Goal: Information Seeking & Learning: Find specific fact

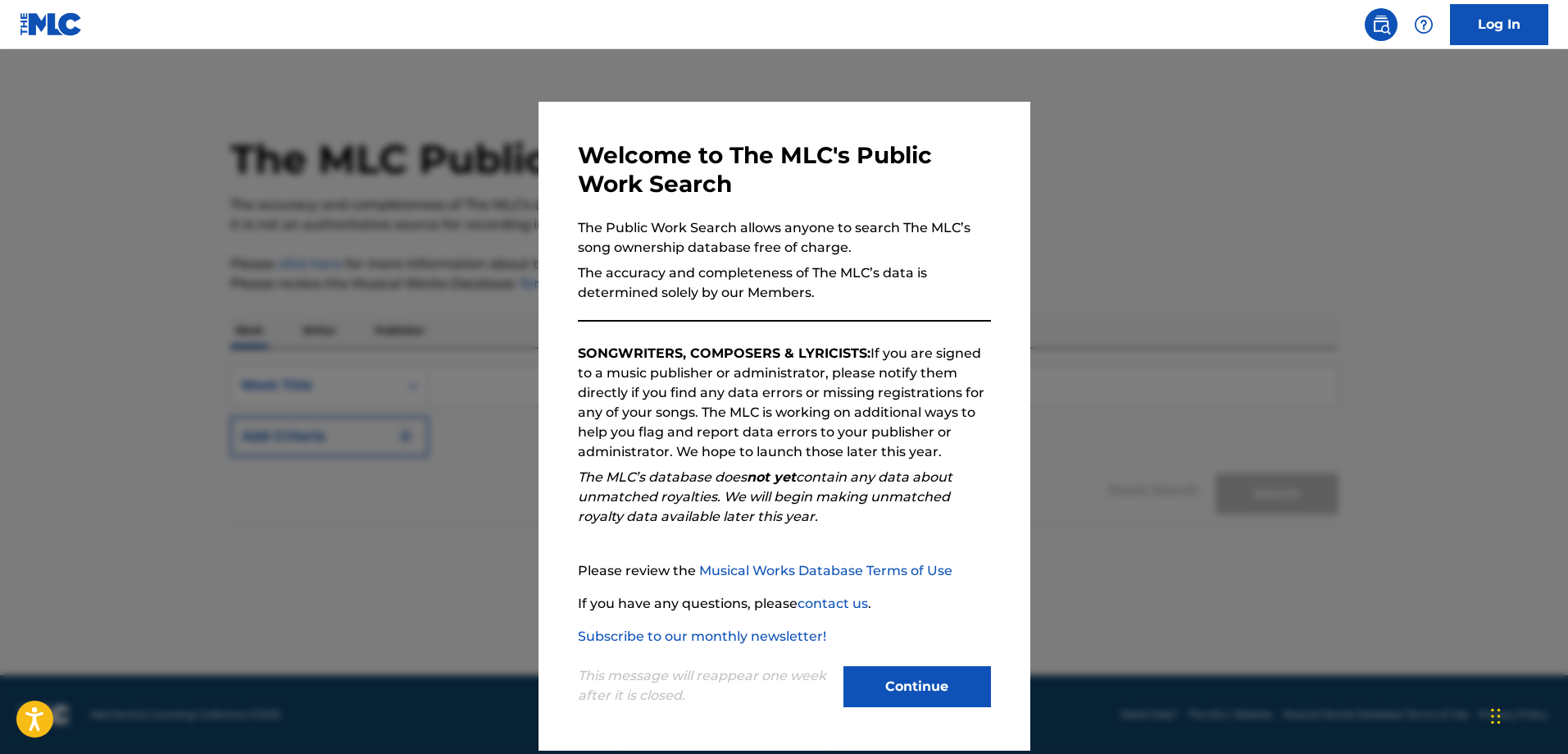
click at [921, 671] on button "Continue" at bounding box center [918, 687] width 148 height 41
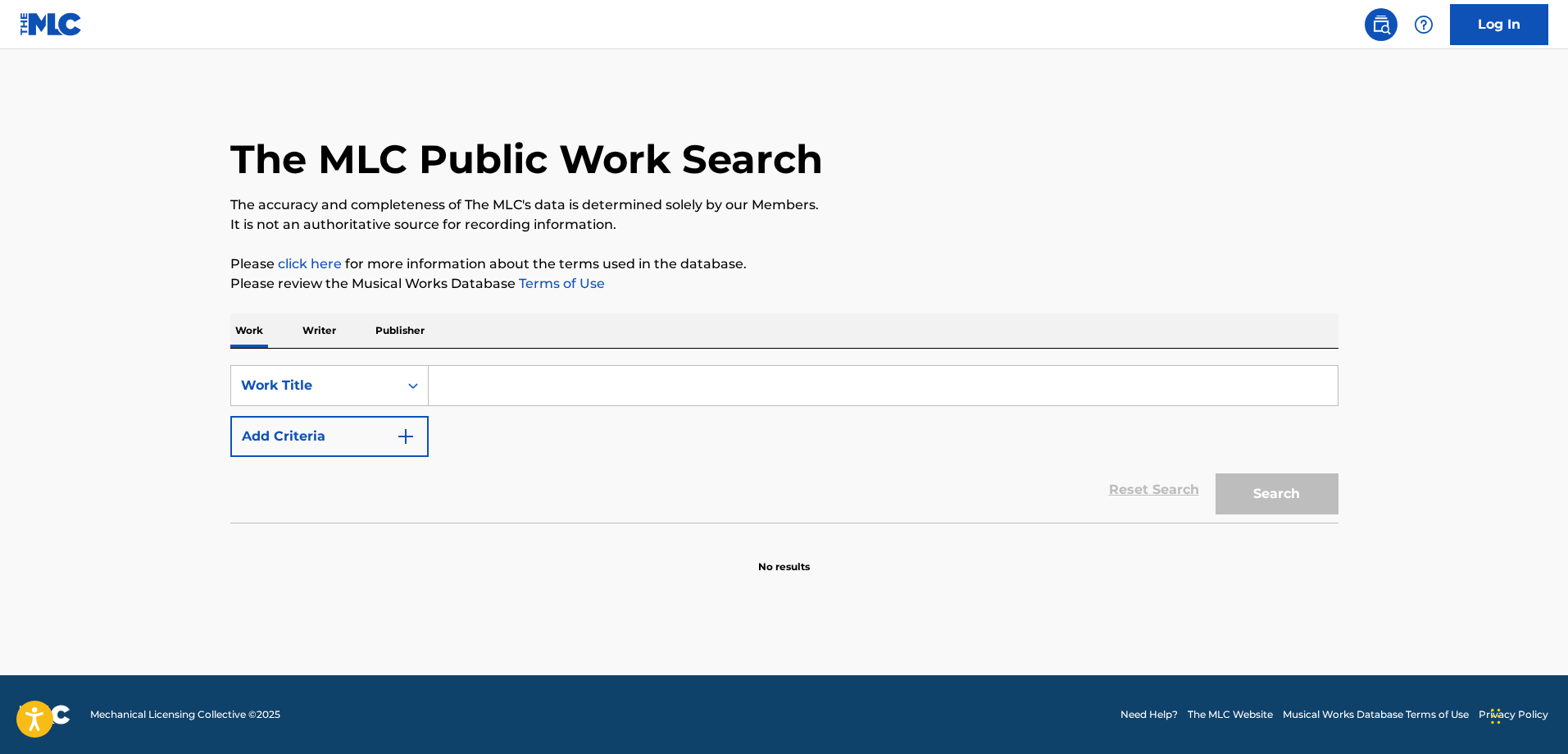
click at [614, 393] on input "Search Form" at bounding box center [883, 386] width 909 height 39
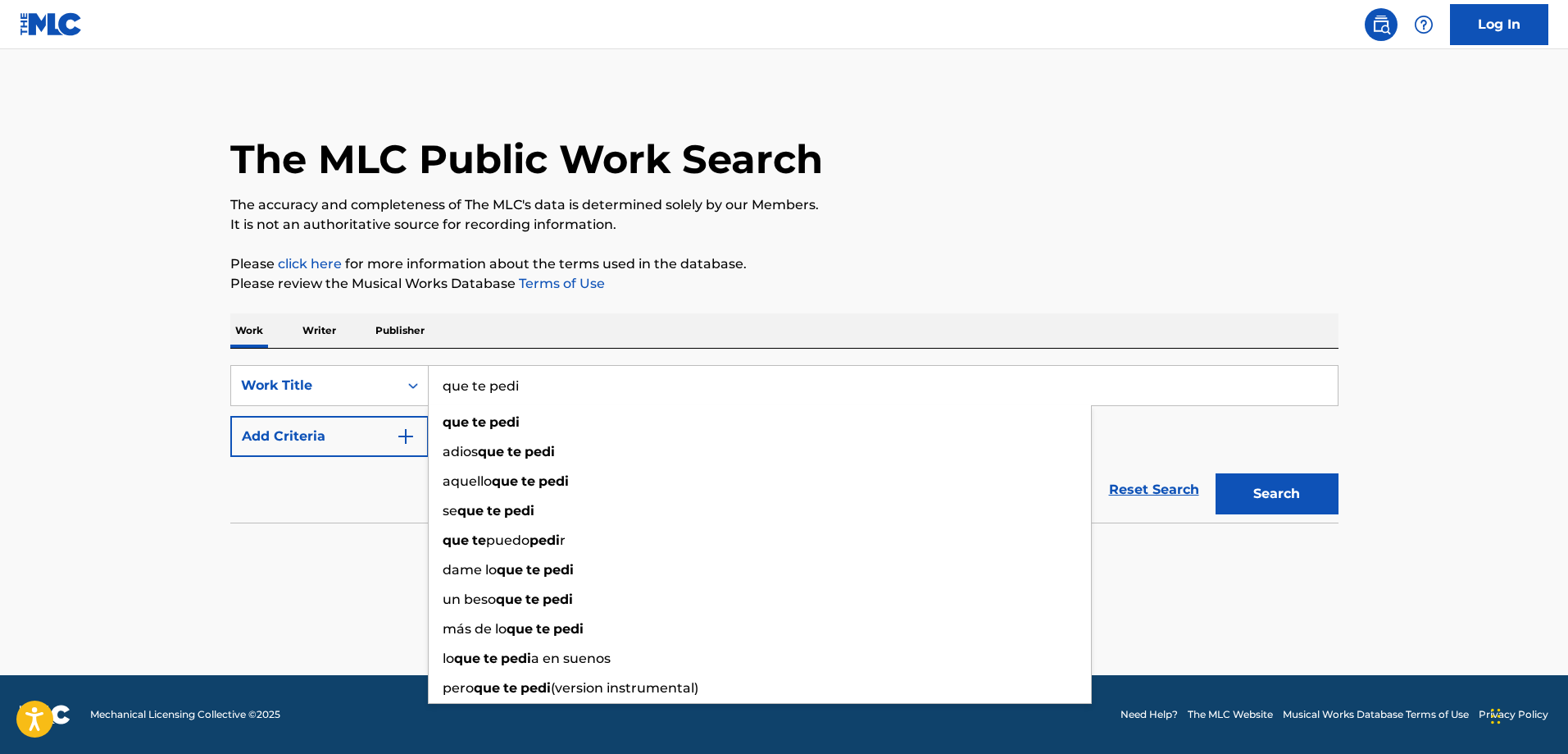
type input "que te pedi"
click at [393, 535] on section "No results" at bounding box center [784, 553] width 1108 height 43
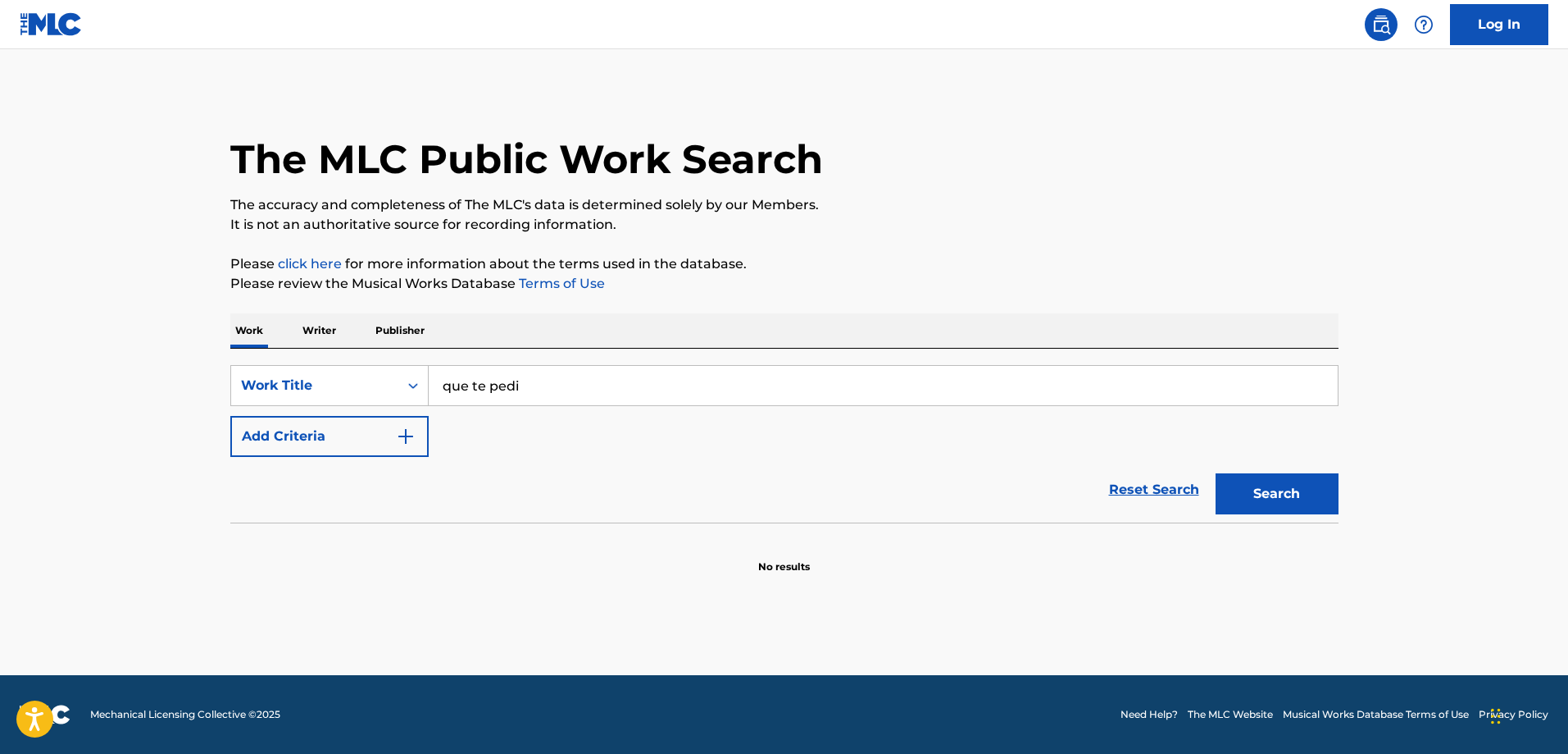
click at [478, 423] on div "SearchWithCriteria31cb47e1-f023-4fe8-af31-bf45bd2e6d3f Work Title que te pedi A…" at bounding box center [784, 411] width 1108 height 91
click at [425, 442] on button "Add Criteria" at bounding box center [329, 437] width 198 height 41
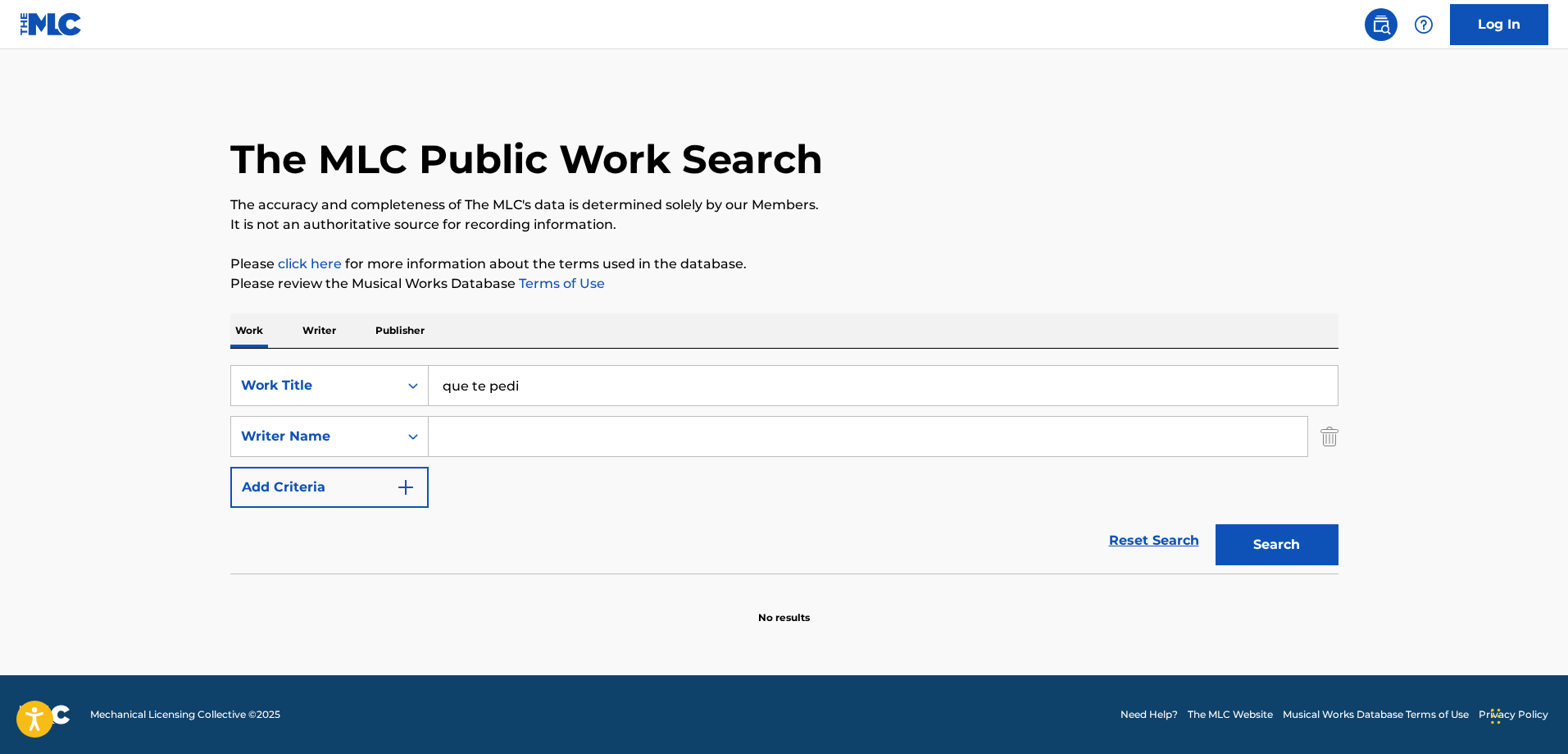
click at [490, 439] on input "Search Form" at bounding box center [868, 437] width 879 height 39
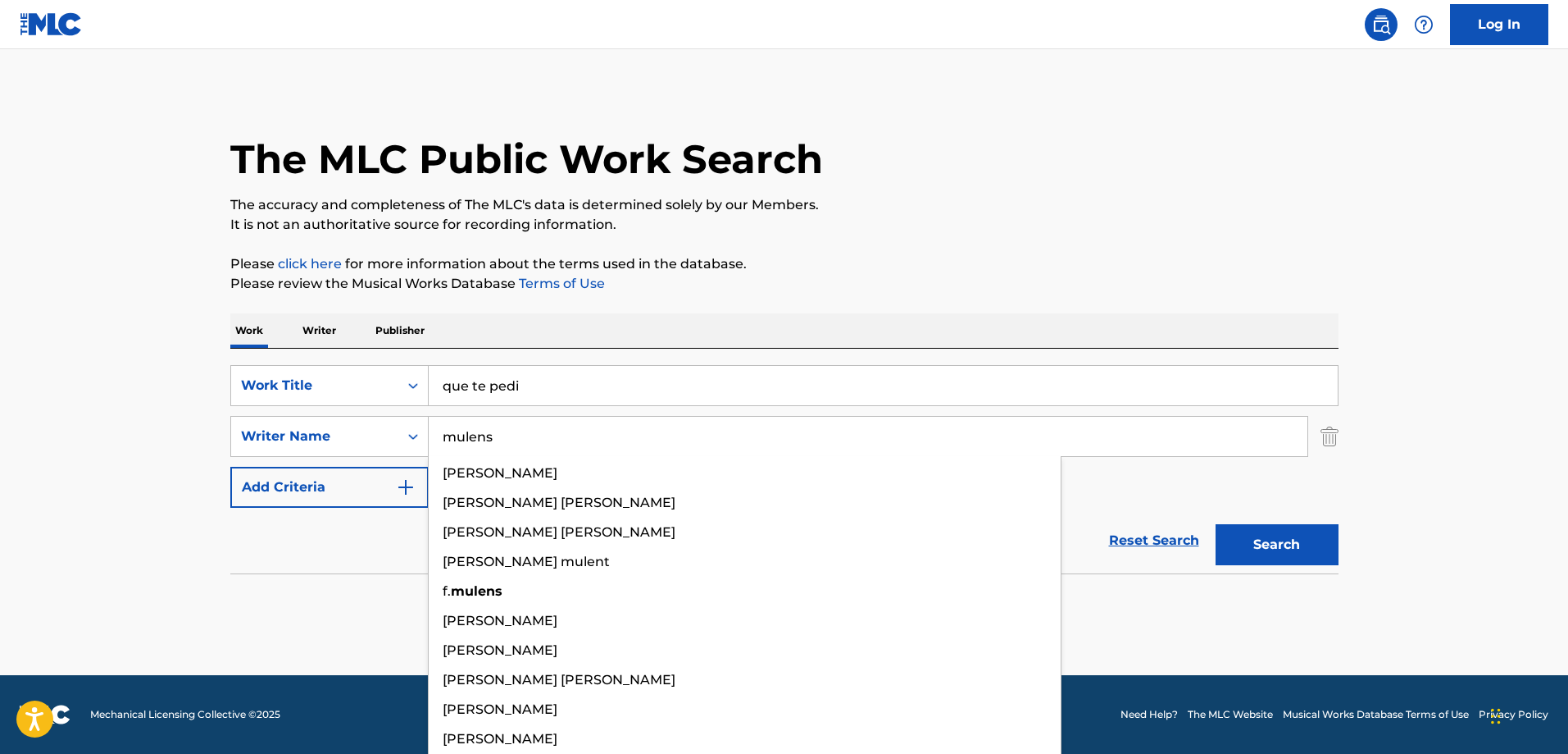
type input "mulens"
click at [1216, 524] on button "Search" at bounding box center [1277, 545] width 123 height 41
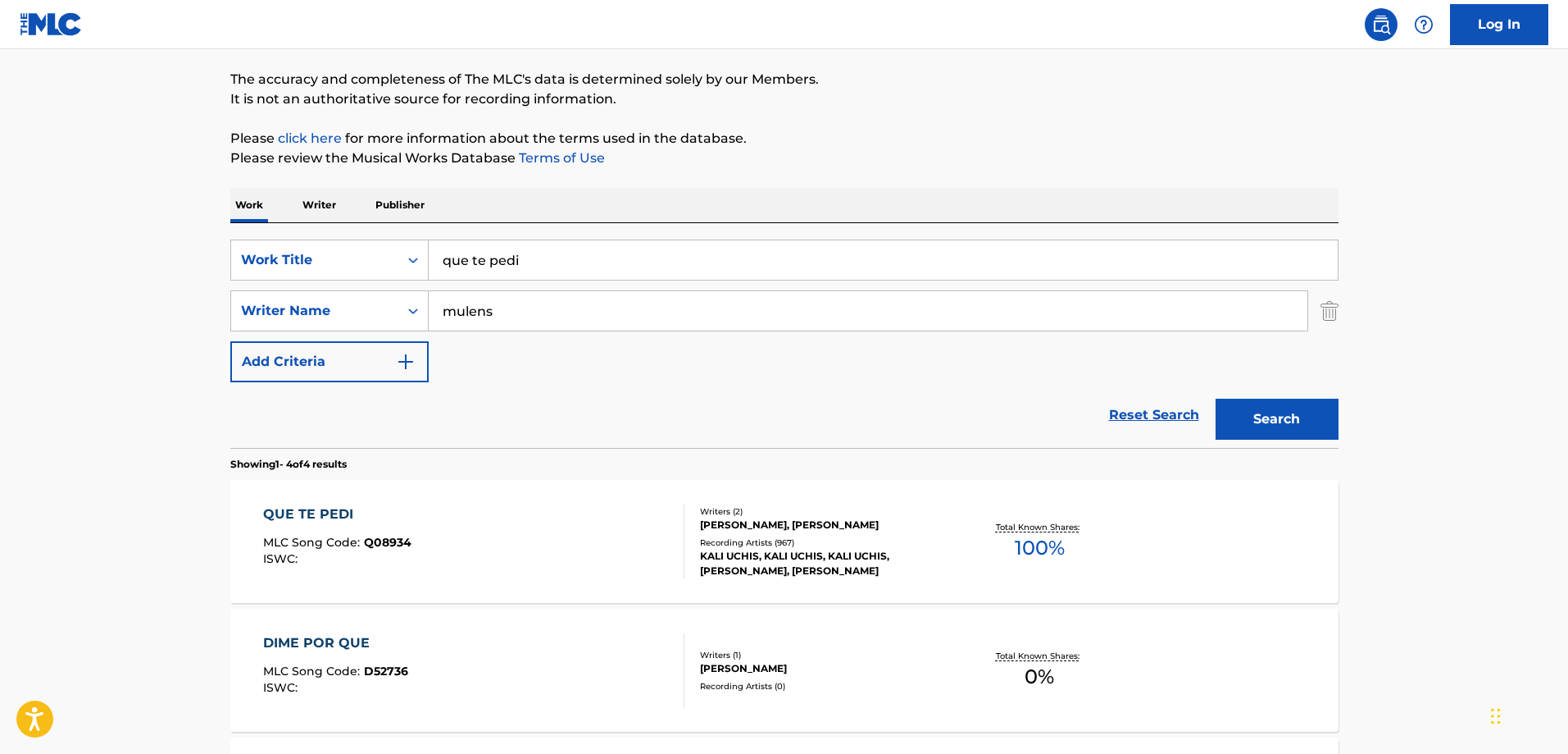
scroll to position [164, 0]
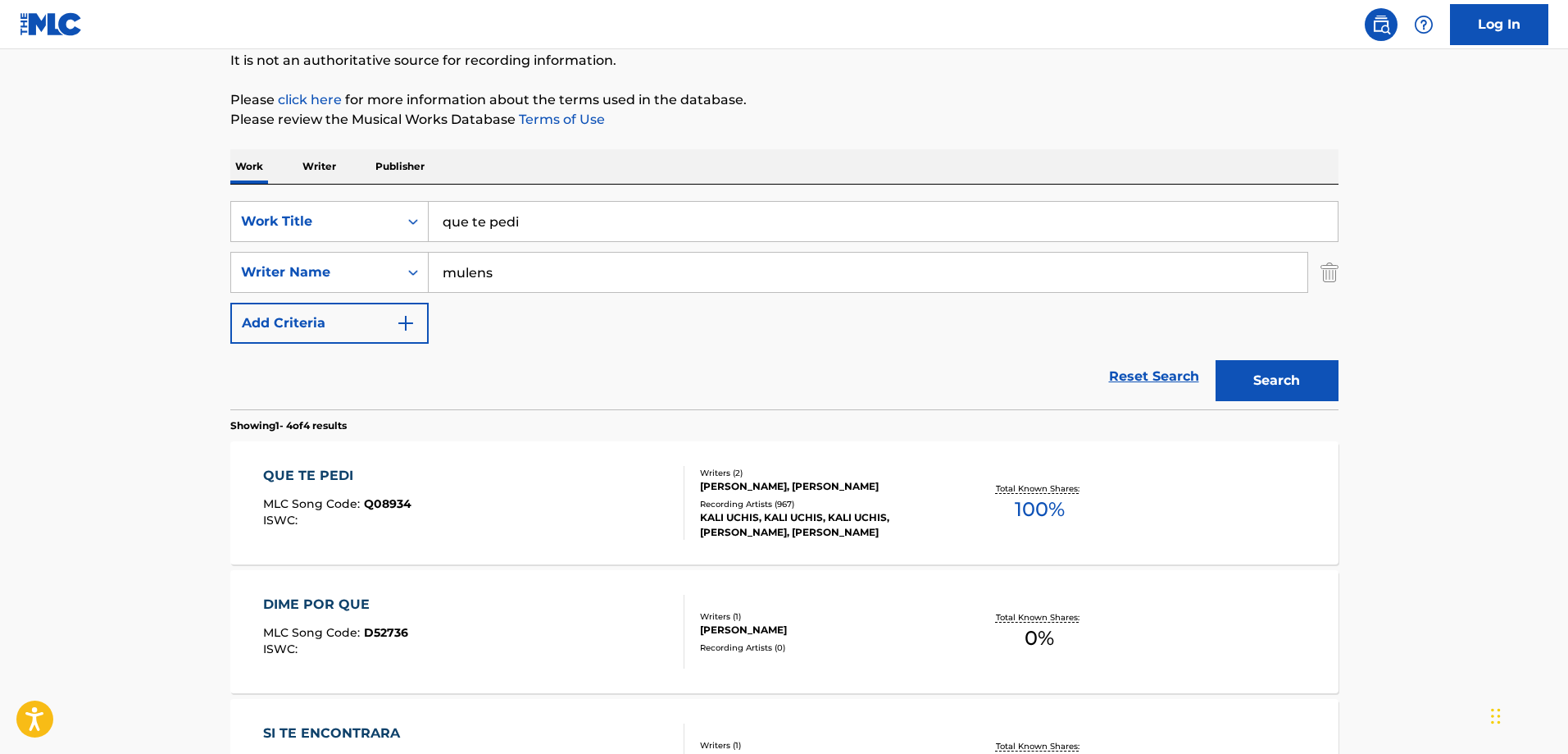
click at [567, 483] on div "QUE TE PEDI MLC Song Code : Q08934 ISWC :" at bounding box center [474, 503] width 421 height 74
